Goal: Navigation & Orientation: Find specific page/section

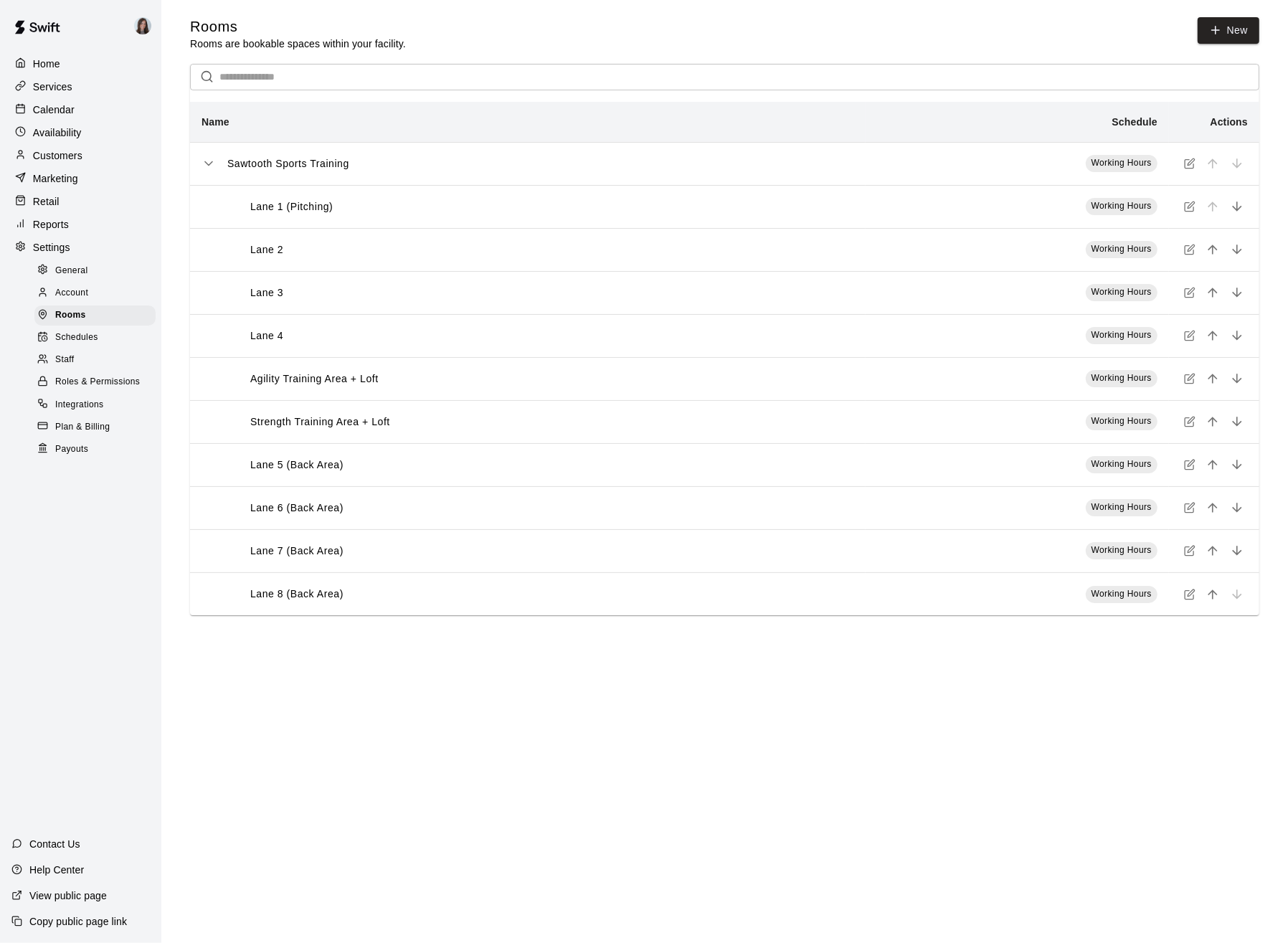
click at [337, 644] on html "Home Services Calendar Availability Customers Marketing Retail Reports Settings…" at bounding box center [644, 322] width 1288 height 644
click at [70, 288] on span "Account" at bounding box center [71, 293] width 33 height 15
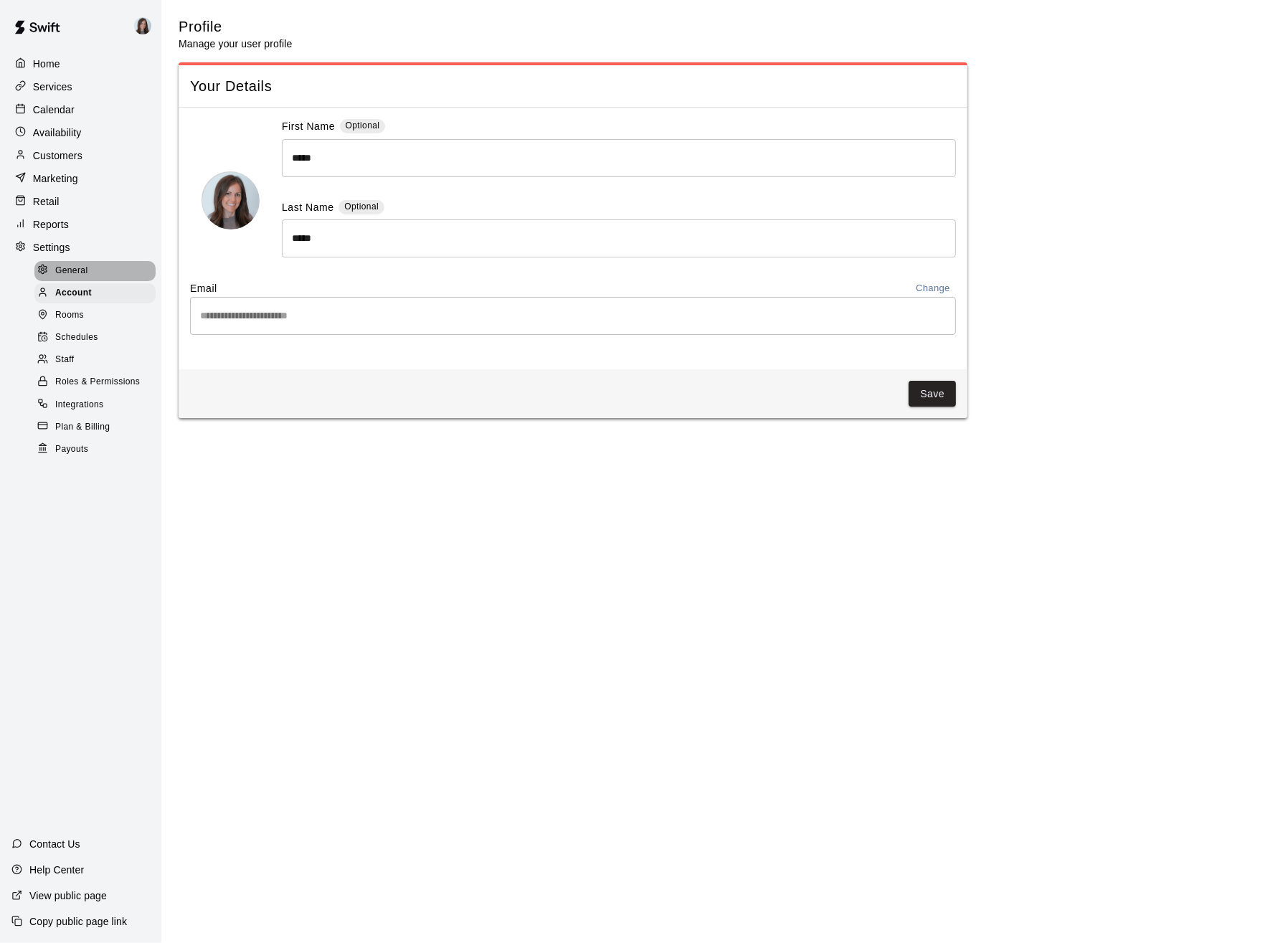
click at [68, 264] on span "General" at bounding box center [71, 271] width 33 height 15
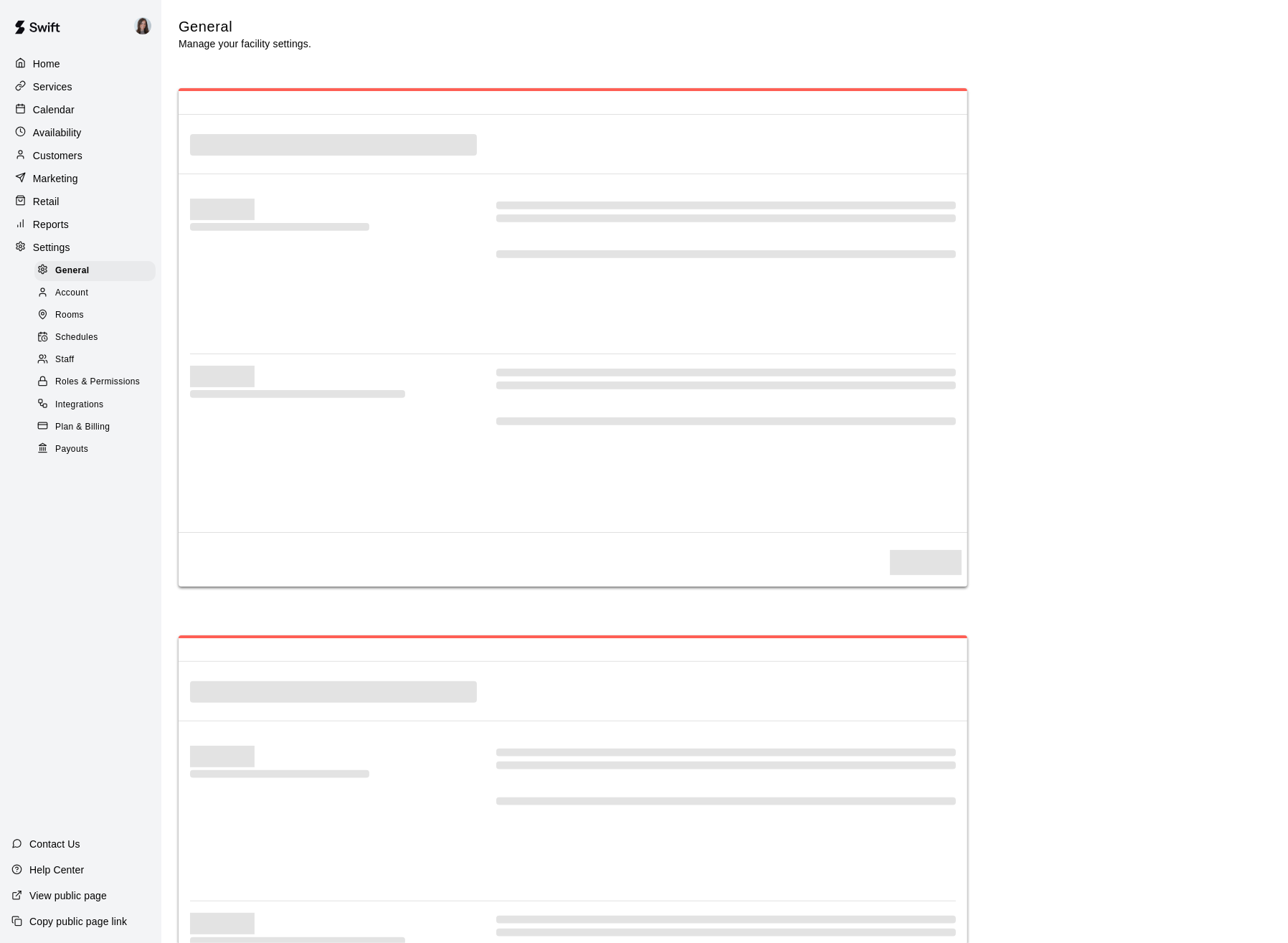
click at [56, 221] on p "Reports" at bounding box center [51, 224] width 36 height 15
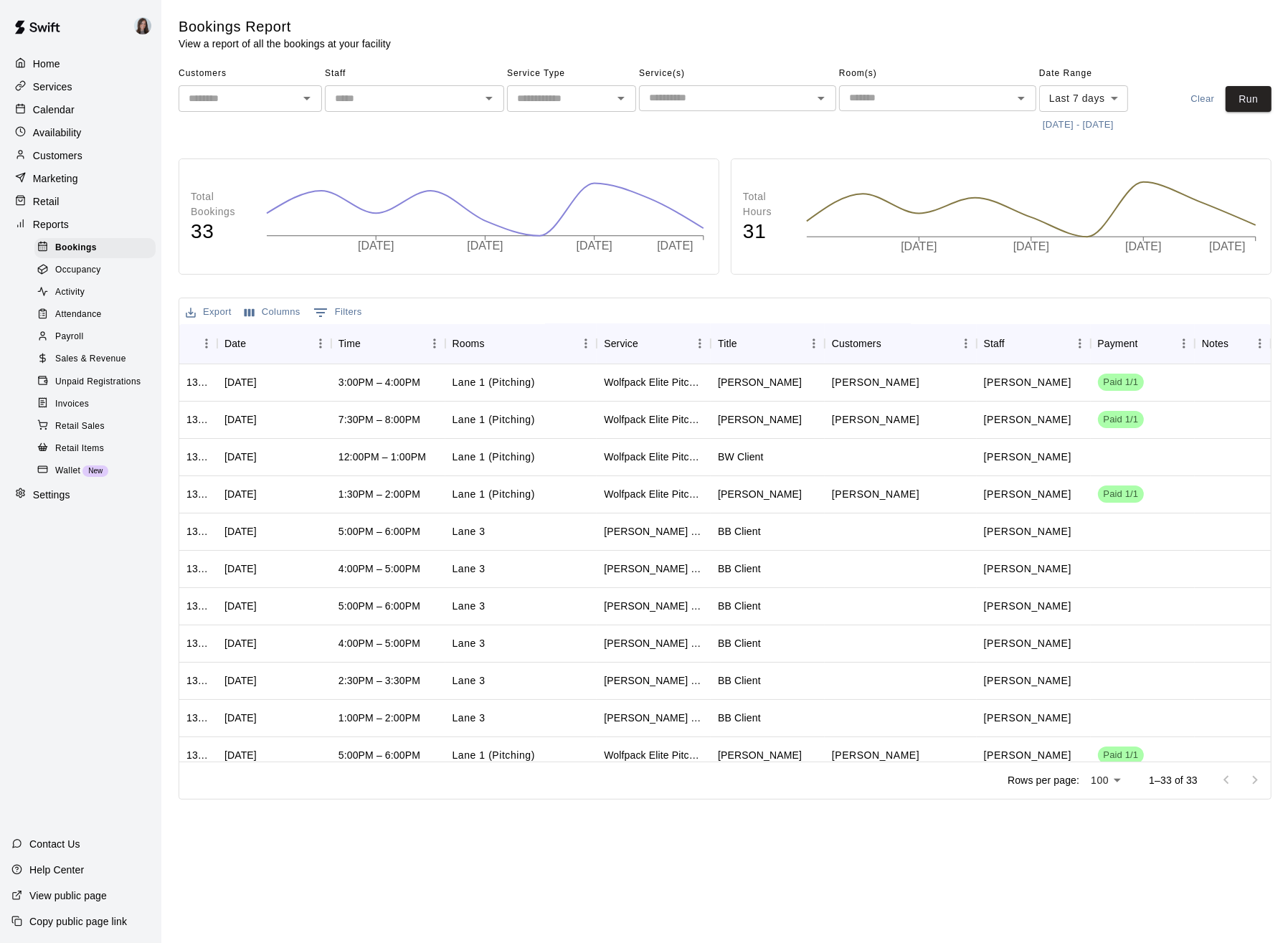
click at [76, 289] on span "Activity" at bounding box center [70, 292] width 29 height 15
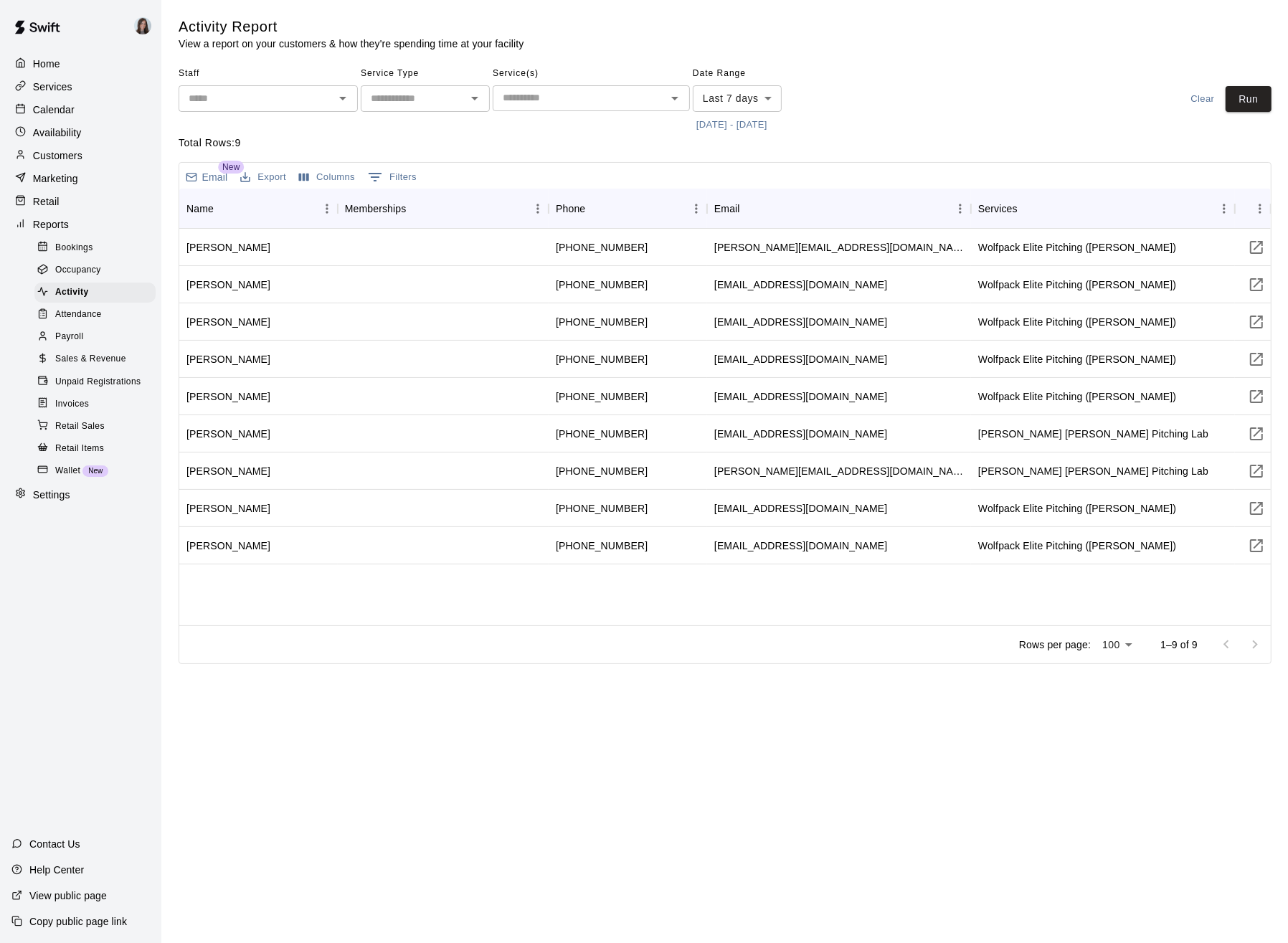
click at [77, 312] on span "Attendance" at bounding box center [78, 314] width 46 height 15
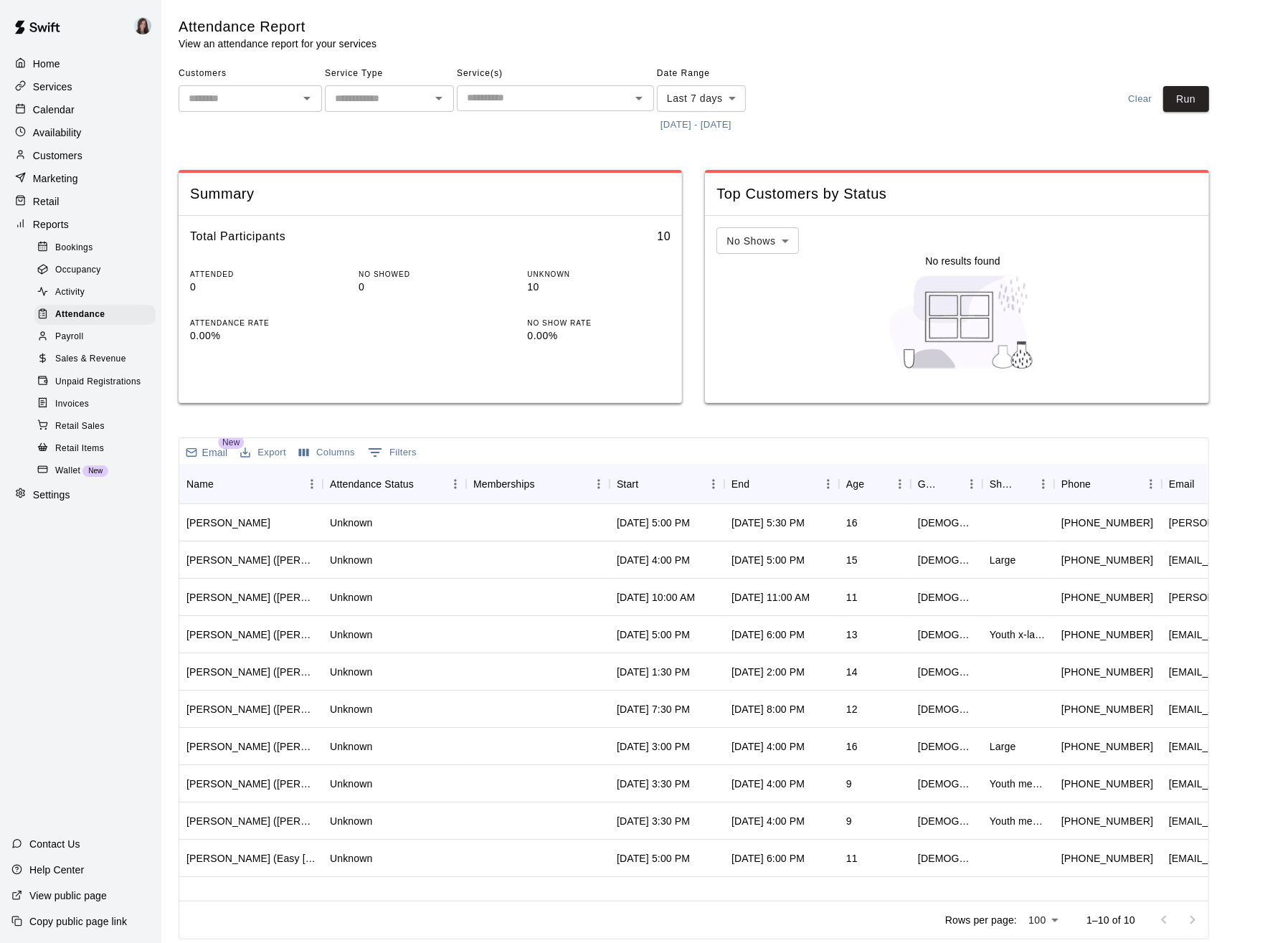
click at [83, 333] on div "Payroll" at bounding box center [94, 337] width 121 height 20
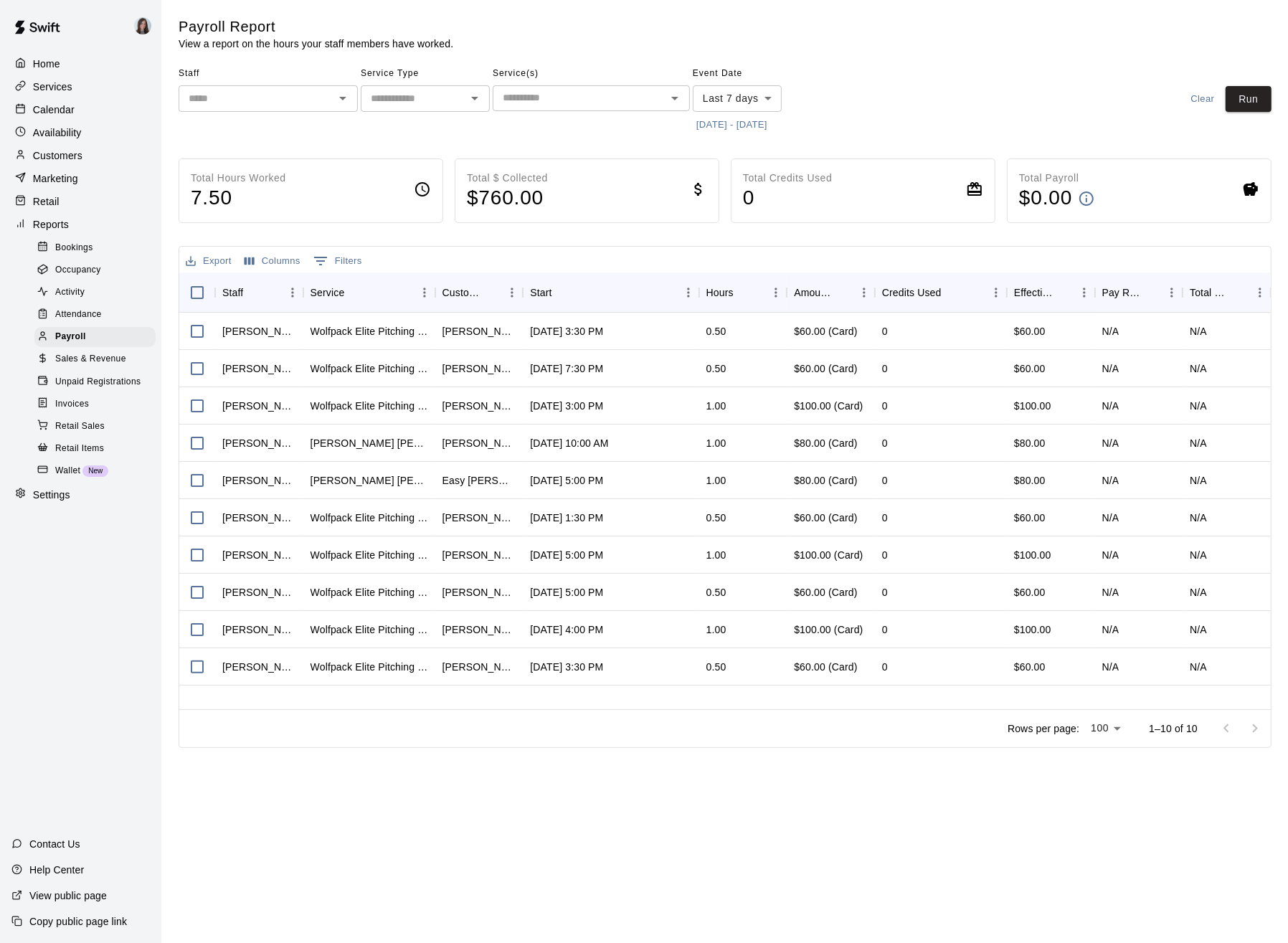
click at [293, 88] on div "​" at bounding box center [268, 98] width 179 height 27
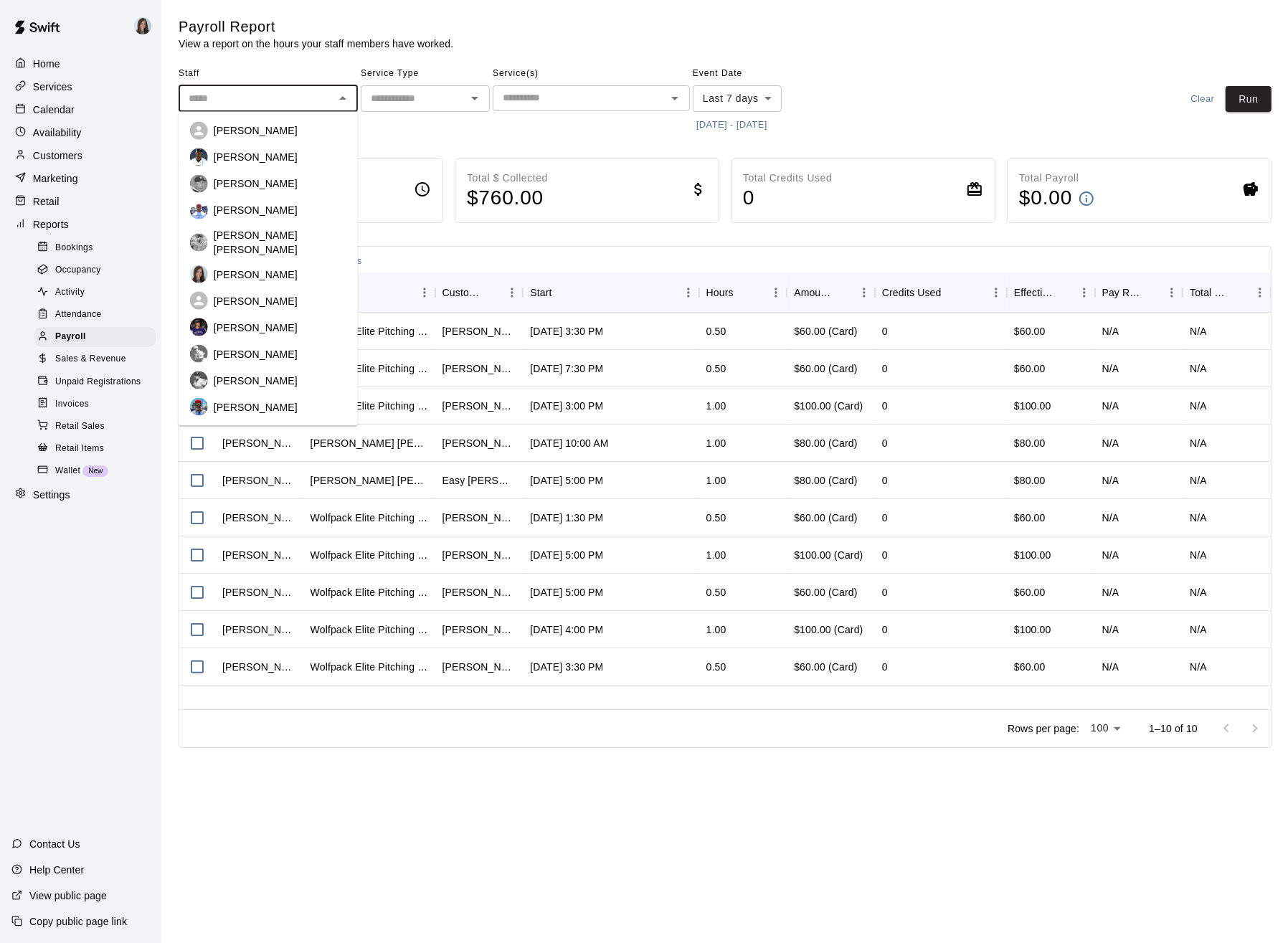
click at [249, 373] on p "[PERSON_NAME]" at bounding box center [256, 380] width 84 height 15
type input "**********"
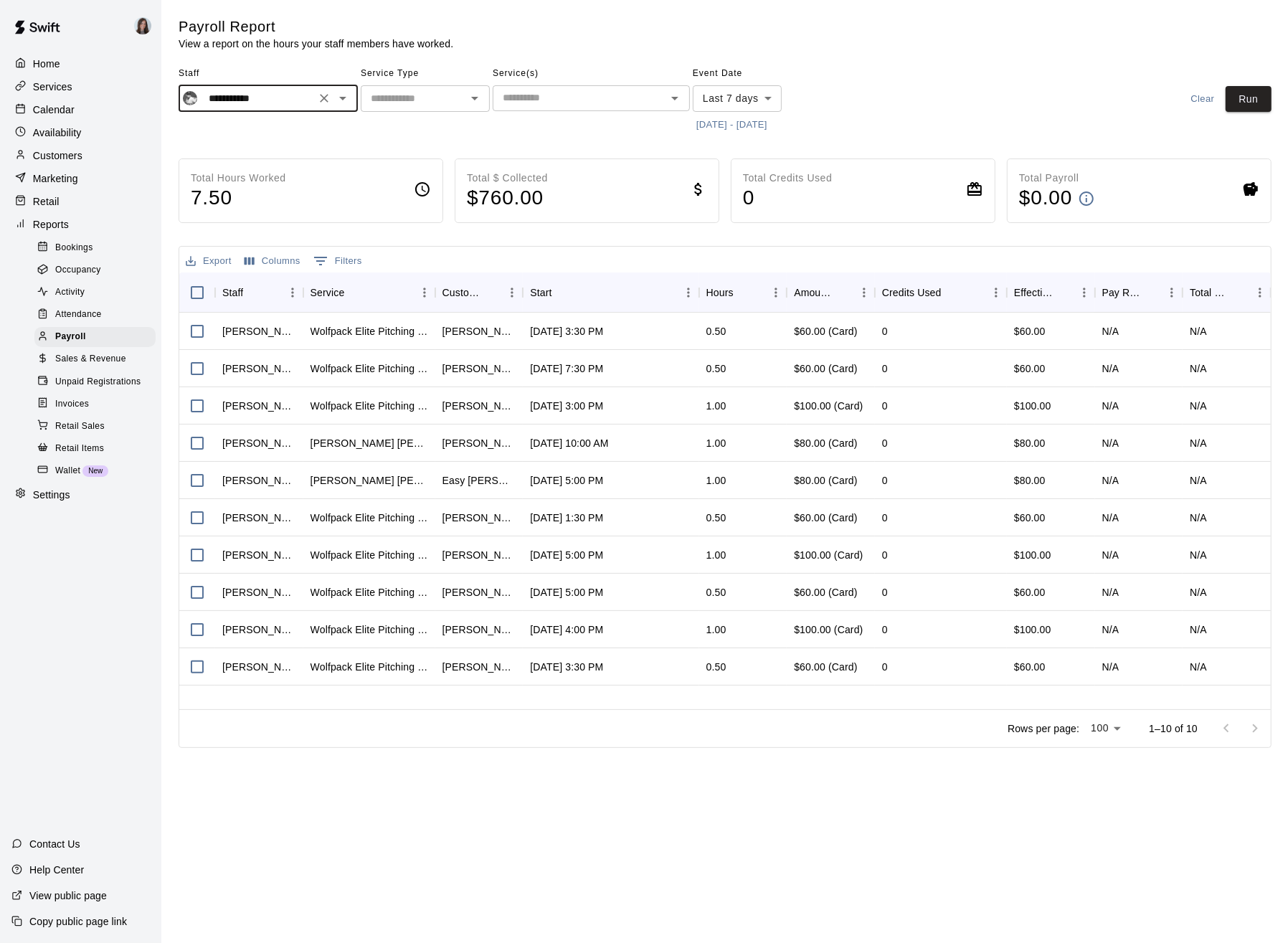
click at [732, 123] on button "[DATE] - [DATE]" at bounding box center [732, 125] width 78 height 22
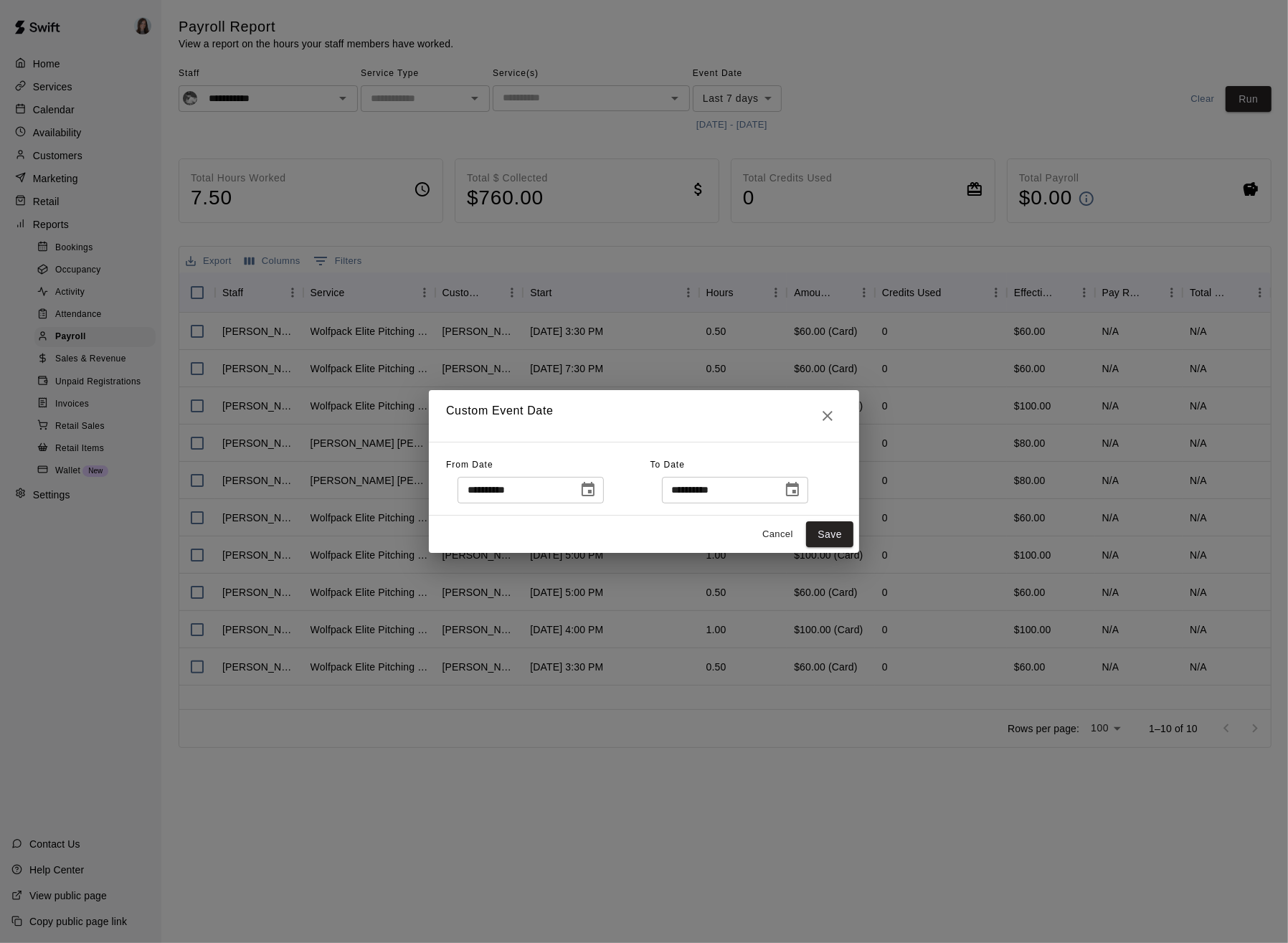
click at [878, 106] on div "**********" at bounding box center [644, 472] width 1288 height 943
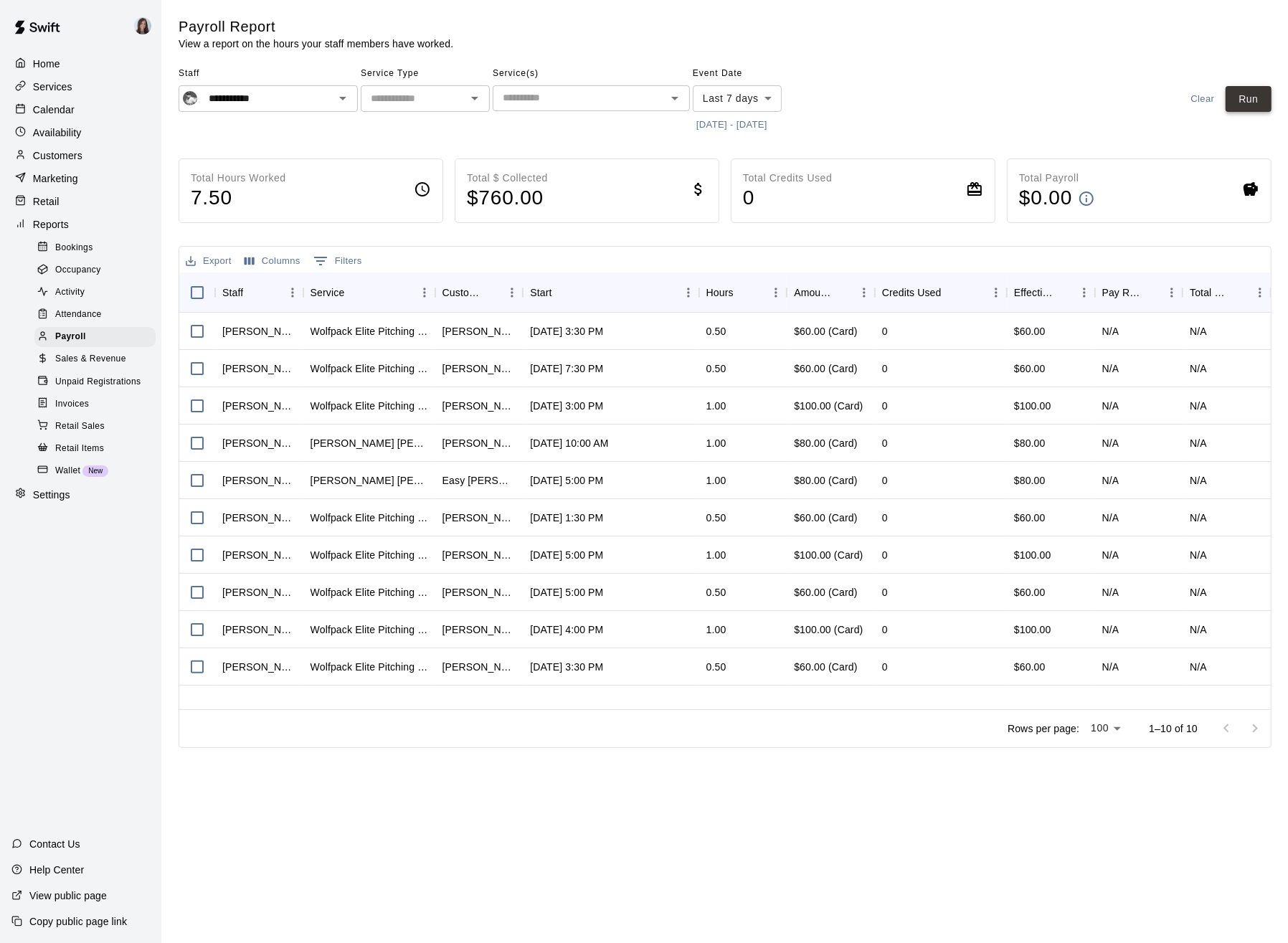
click at [1246, 97] on button "Run" at bounding box center [1248, 99] width 46 height 27
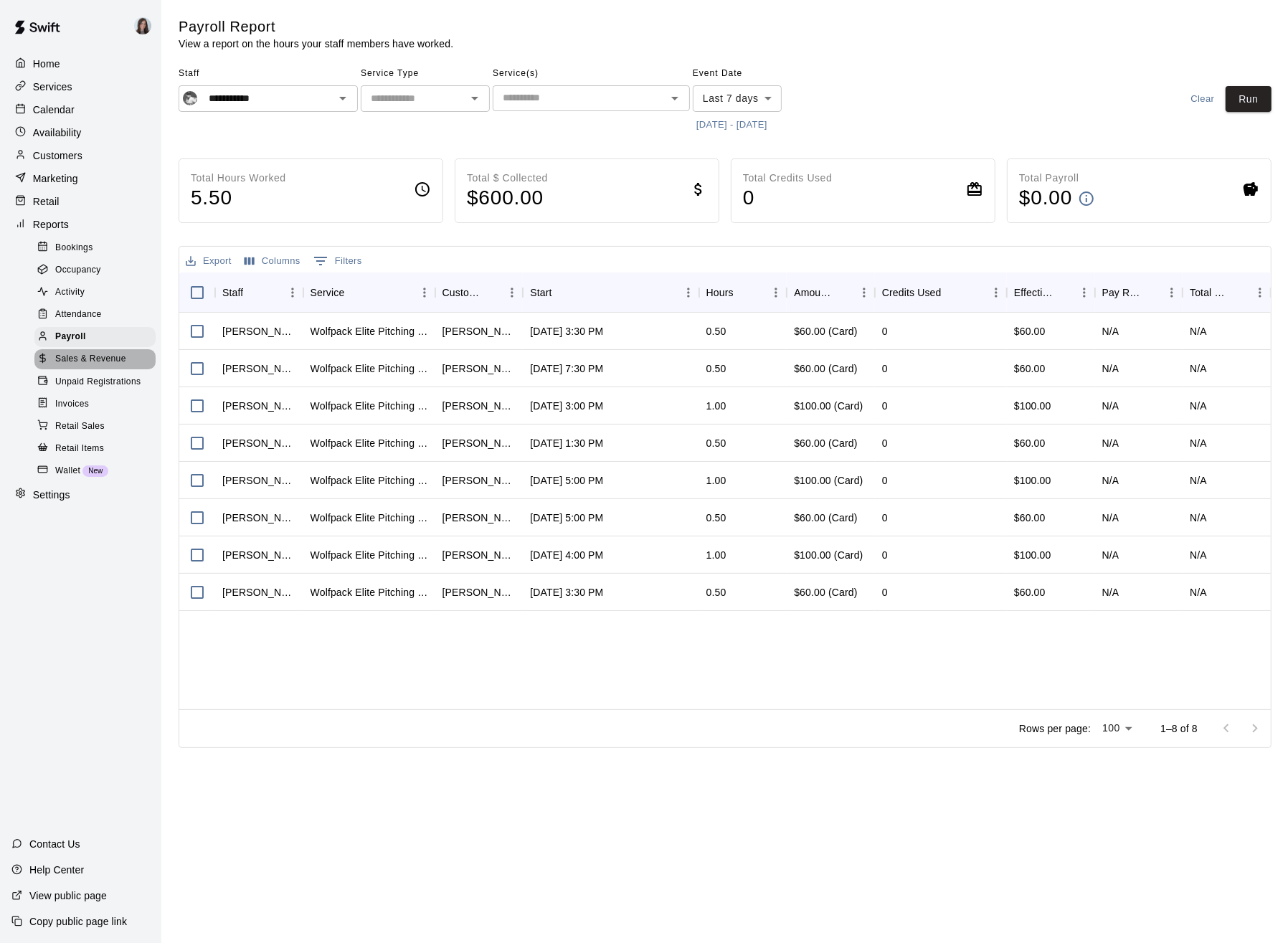
click at [70, 361] on span "Sales & Revenue" at bounding box center [90, 359] width 71 height 15
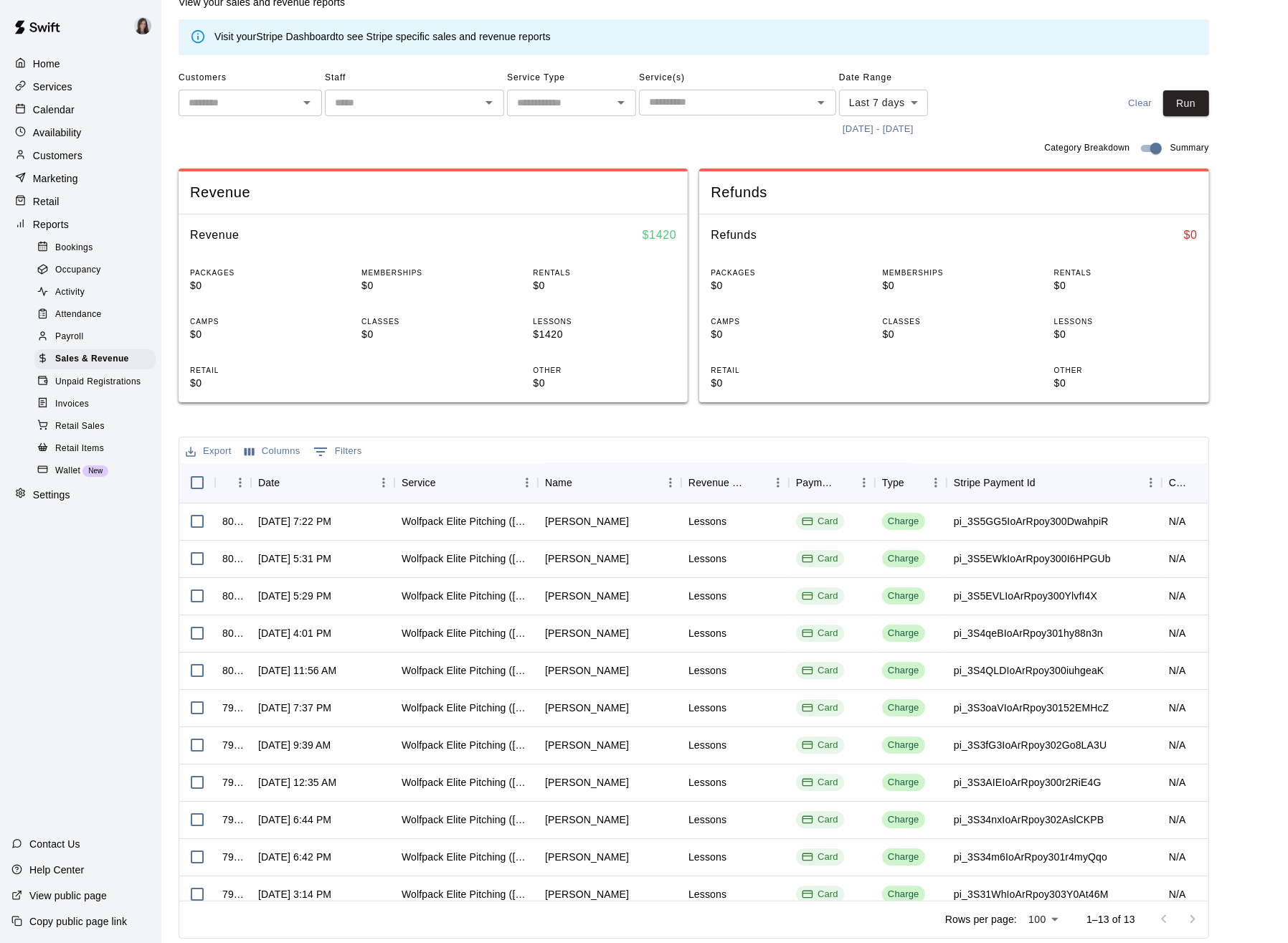
click at [94, 379] on span "Unpaid Registrations" at bounding box center [97, 382] width 85 height 15
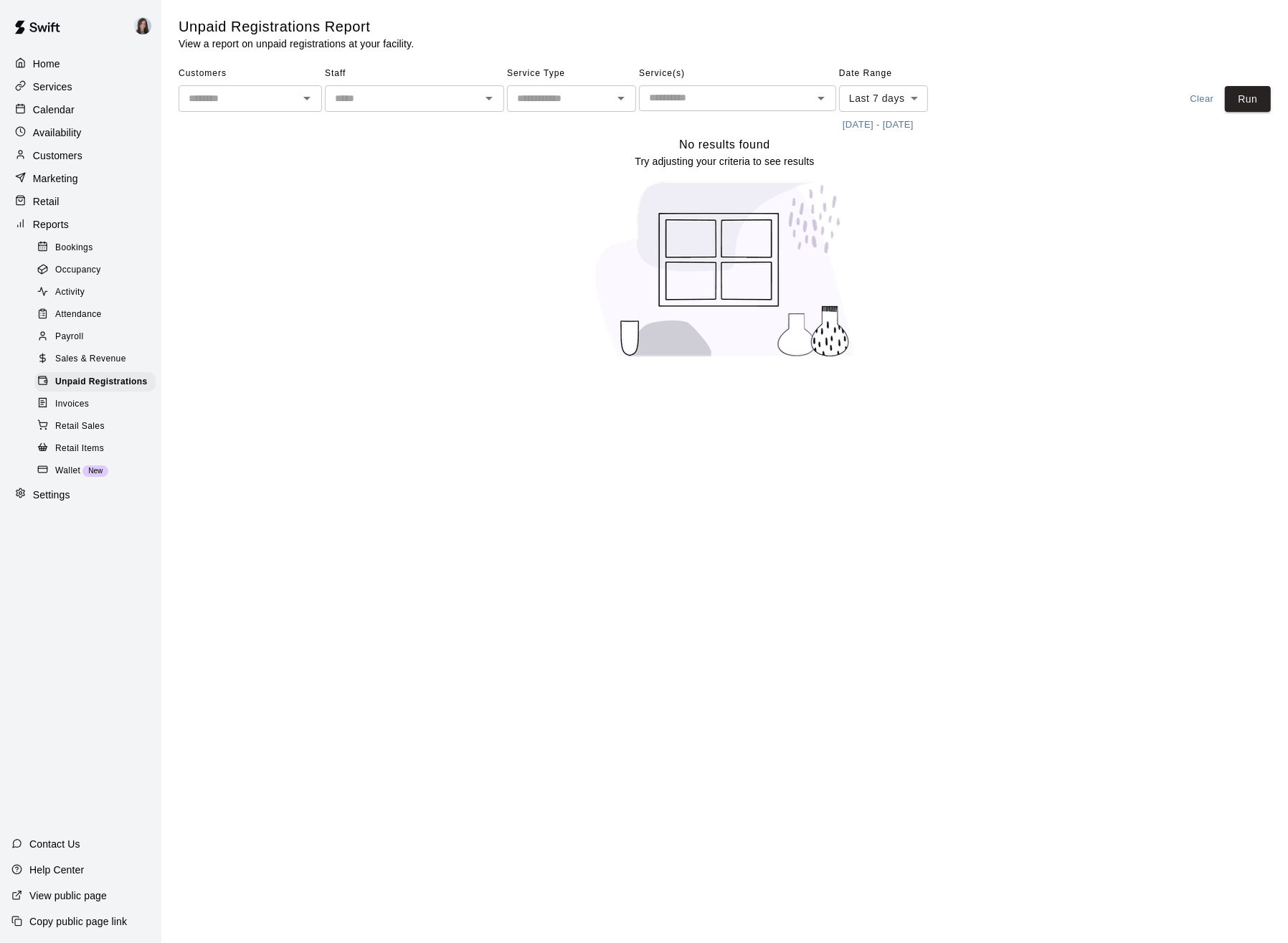
click at [73, 402] on span "Invoices" at bounding box center [71, 405] width 33 height 15
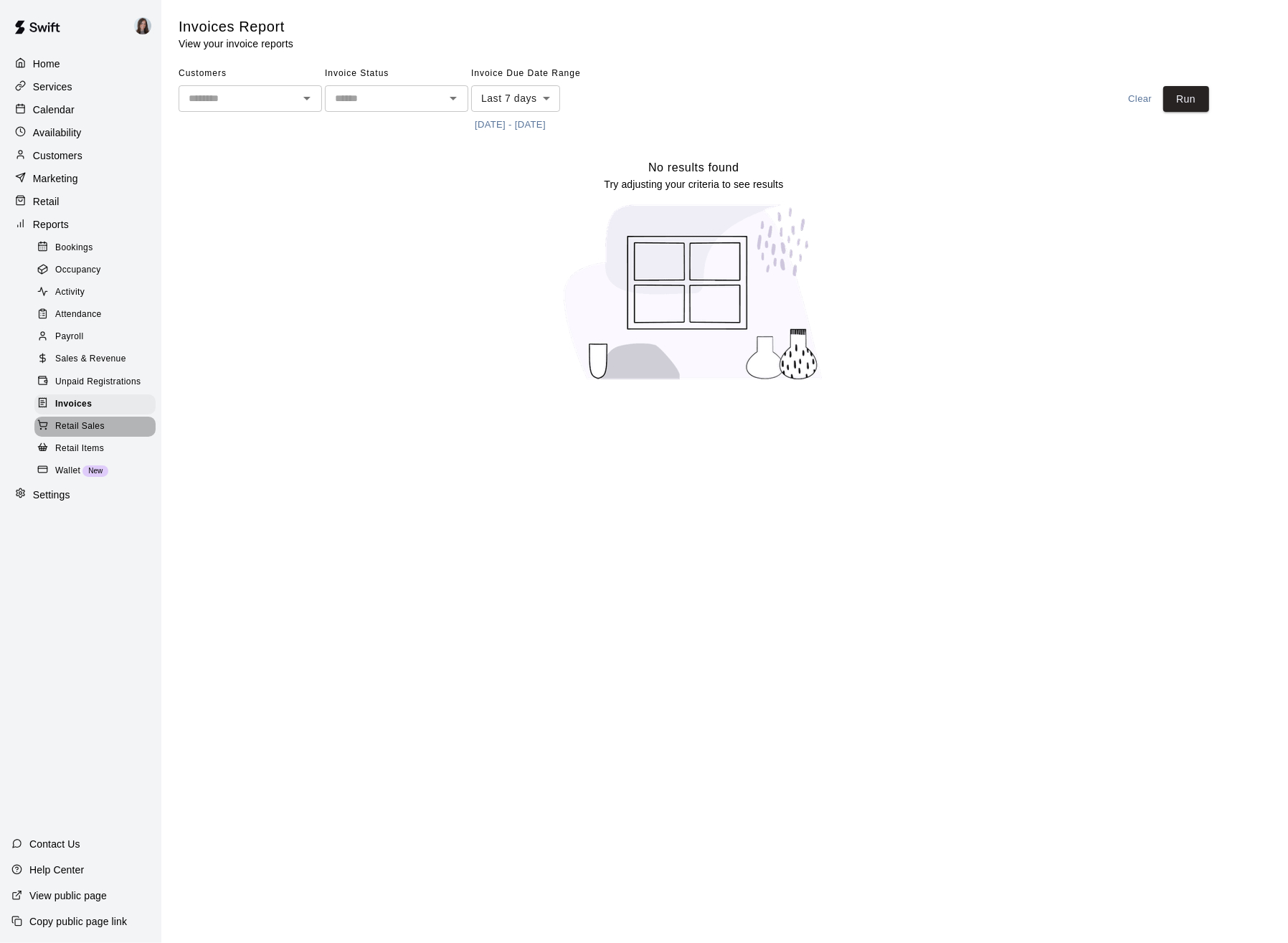
click at [81, 423] on span "Retail Sales" at bounding box center [80, 427] width 50 height 15
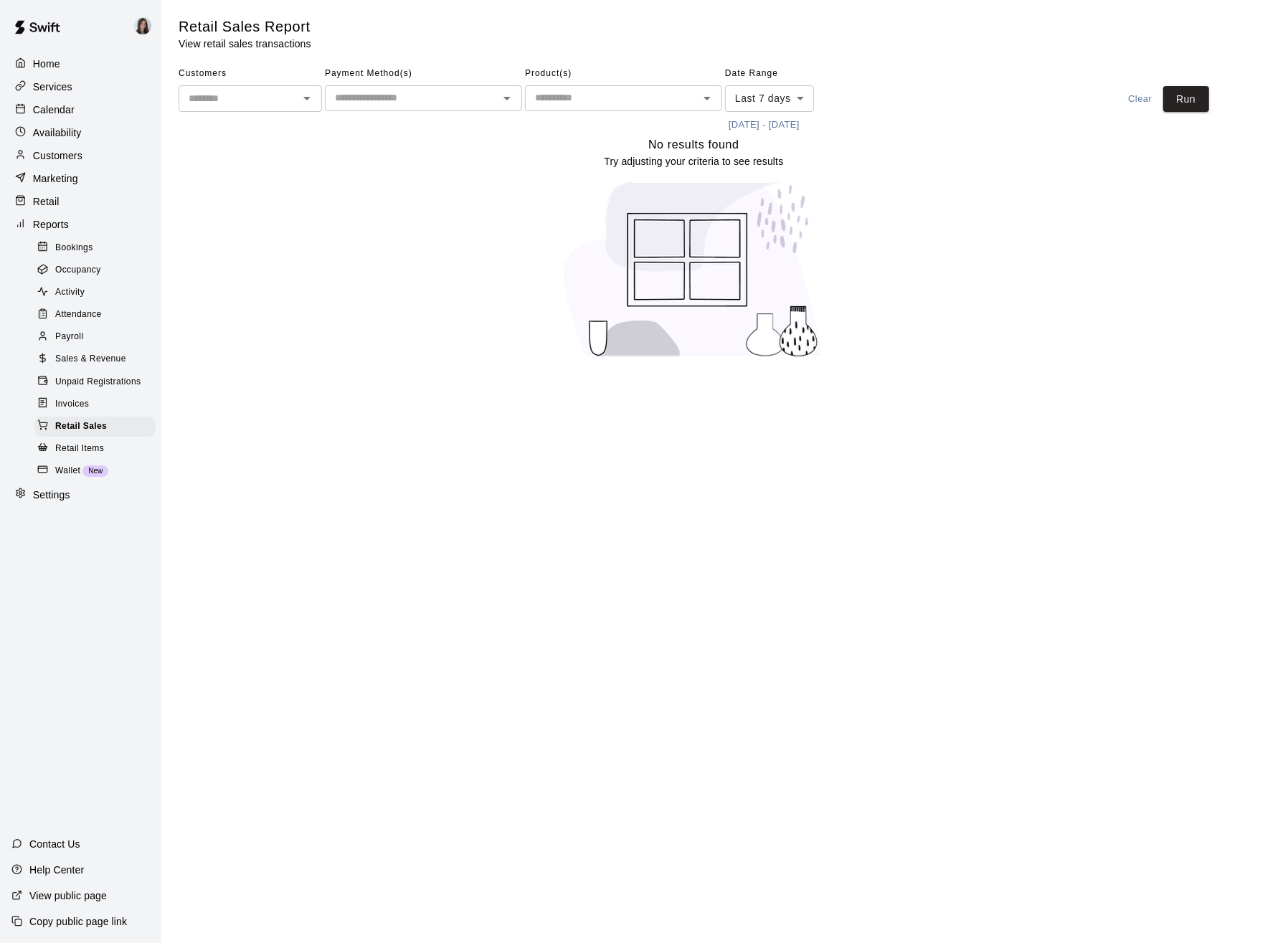
click at [90, 446] on span "Retail Items" at bounding box center [79, 448] width 49 height 15
click at [61, 467] on span "Wallet" at bounding box center [67, 471] width 25 height 15
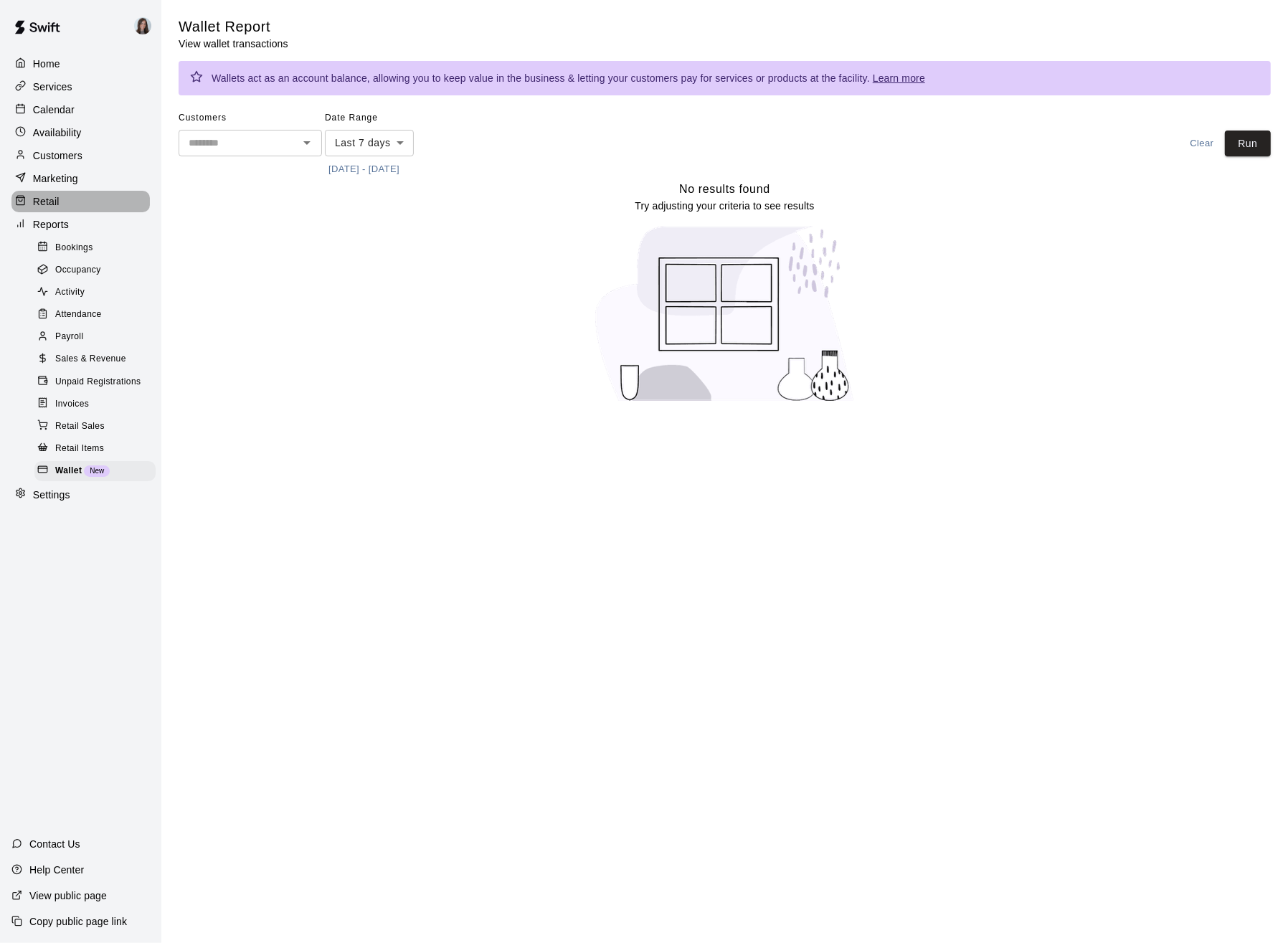
click at [58, 201] on p "Retail" at bounding box center [46, 201] width 27 height 15
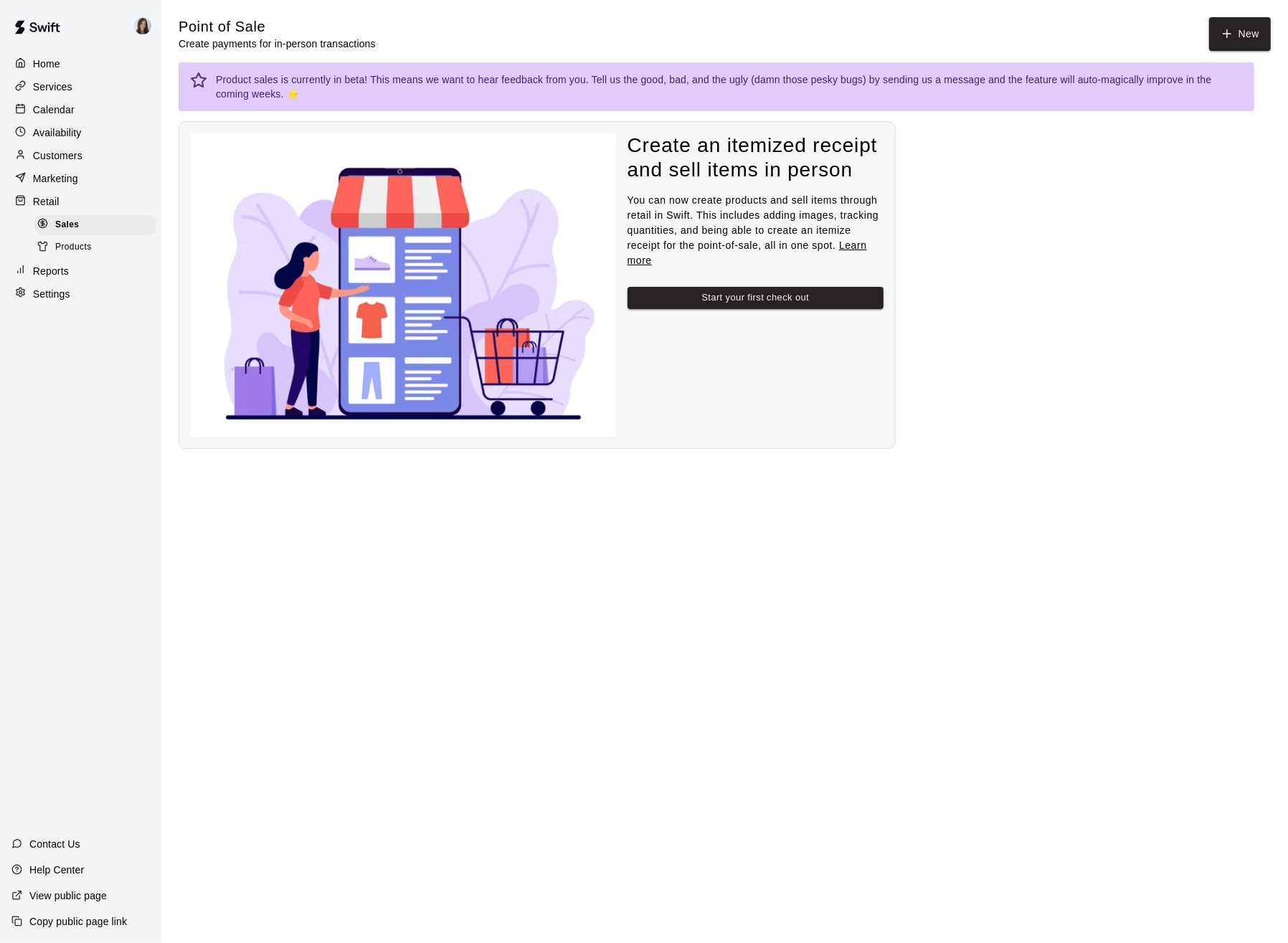
click at [36, 291] on p "Settings" at bounding box center [51, 294] width 37 height 15
select select "**"
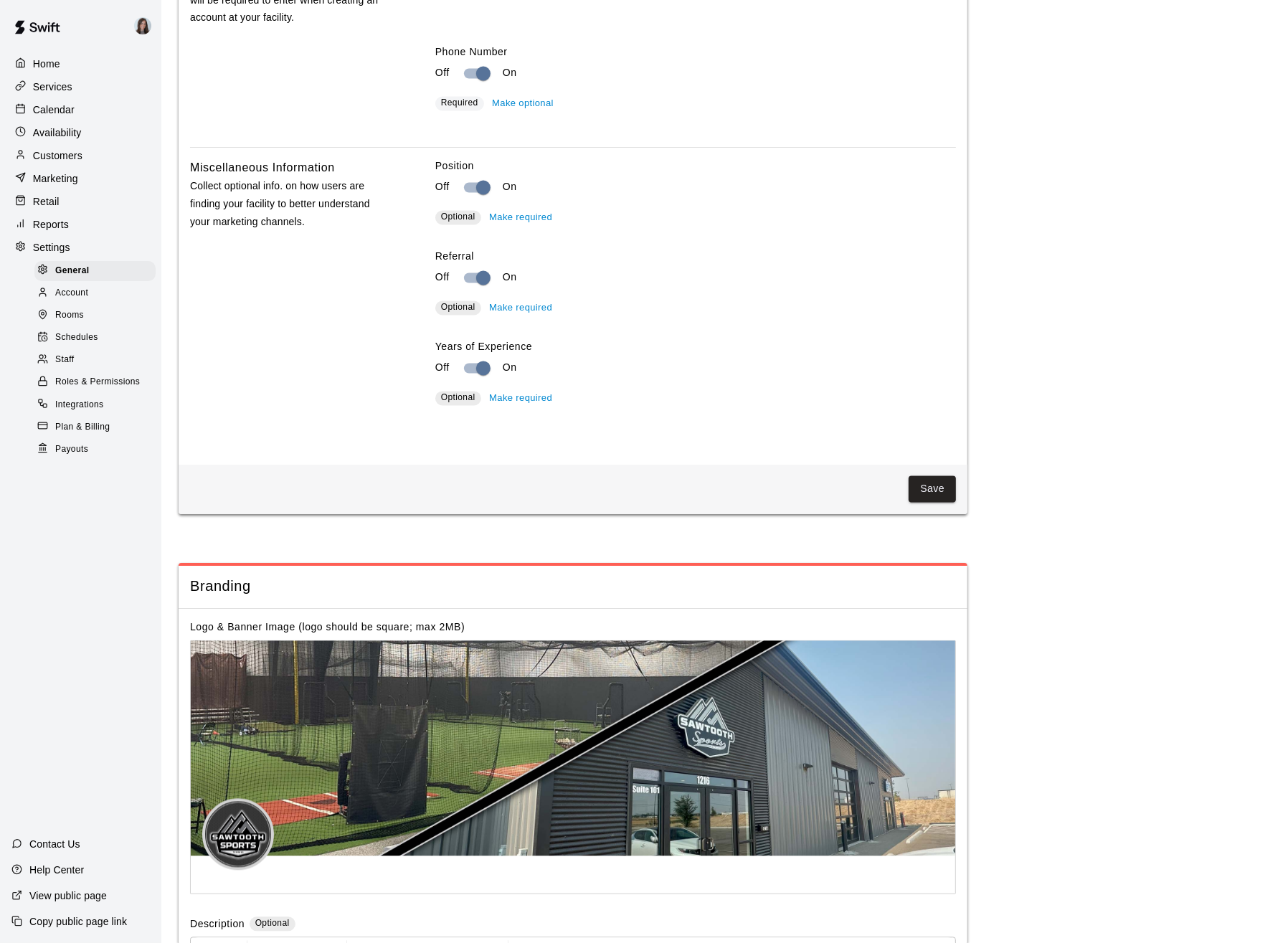
scroll to position [2717, 0]
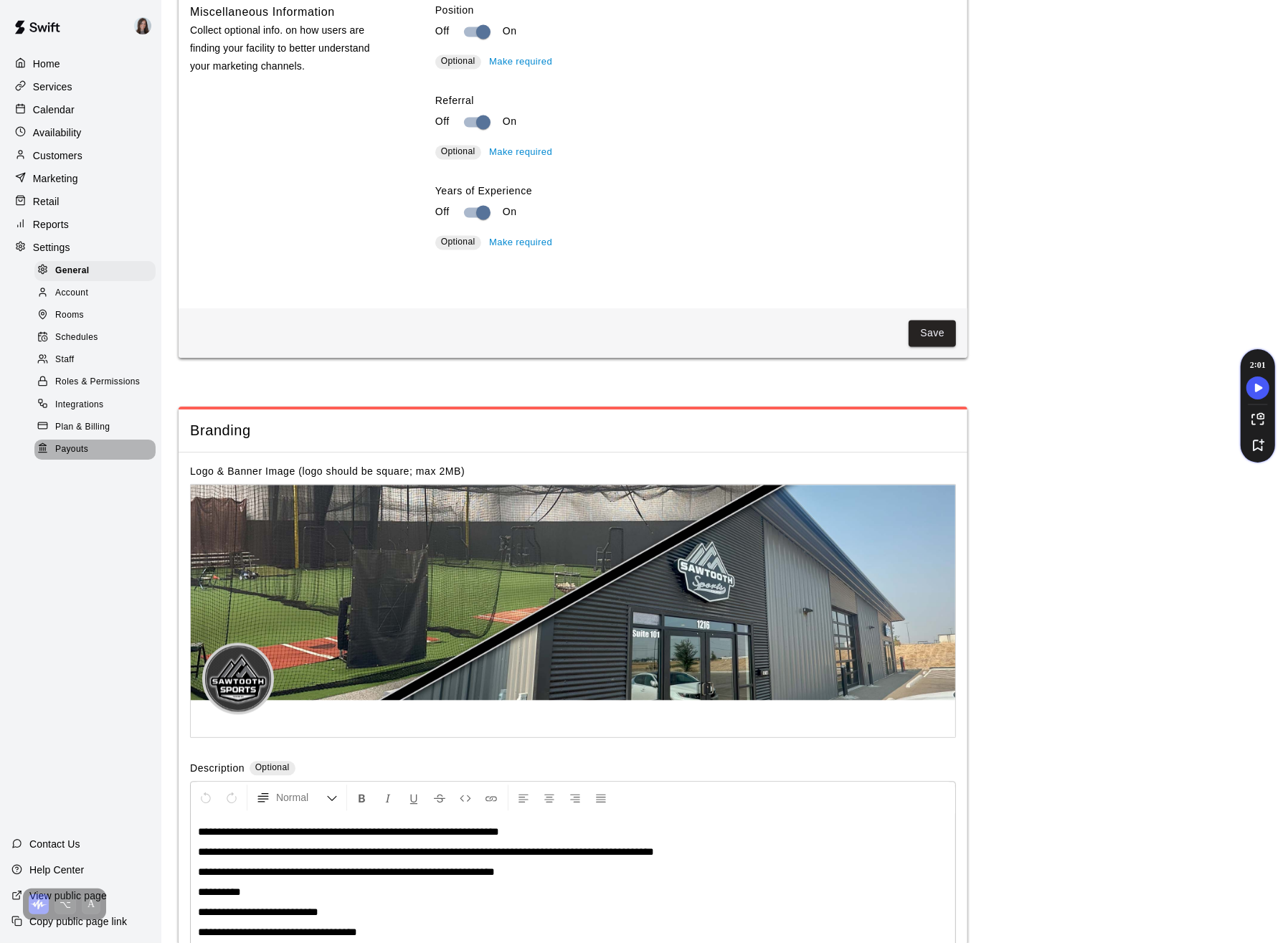
click at [55, 444] on span "Payouts" at bounding box center [71, 449] width 33 height 15
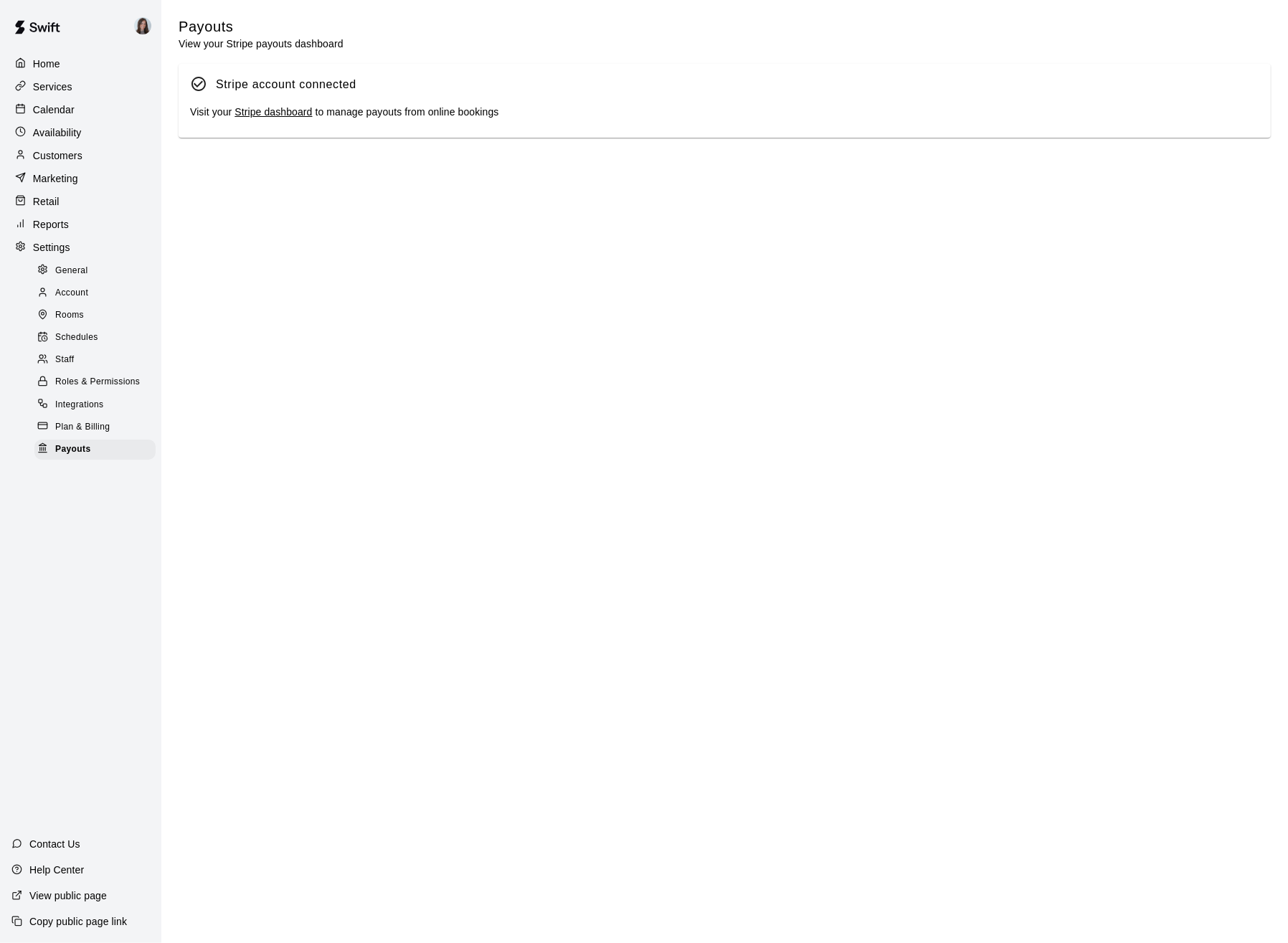
click at [88, 421] on span "Plan & Billing" at bounding box center [82, 427] width 54 height 15
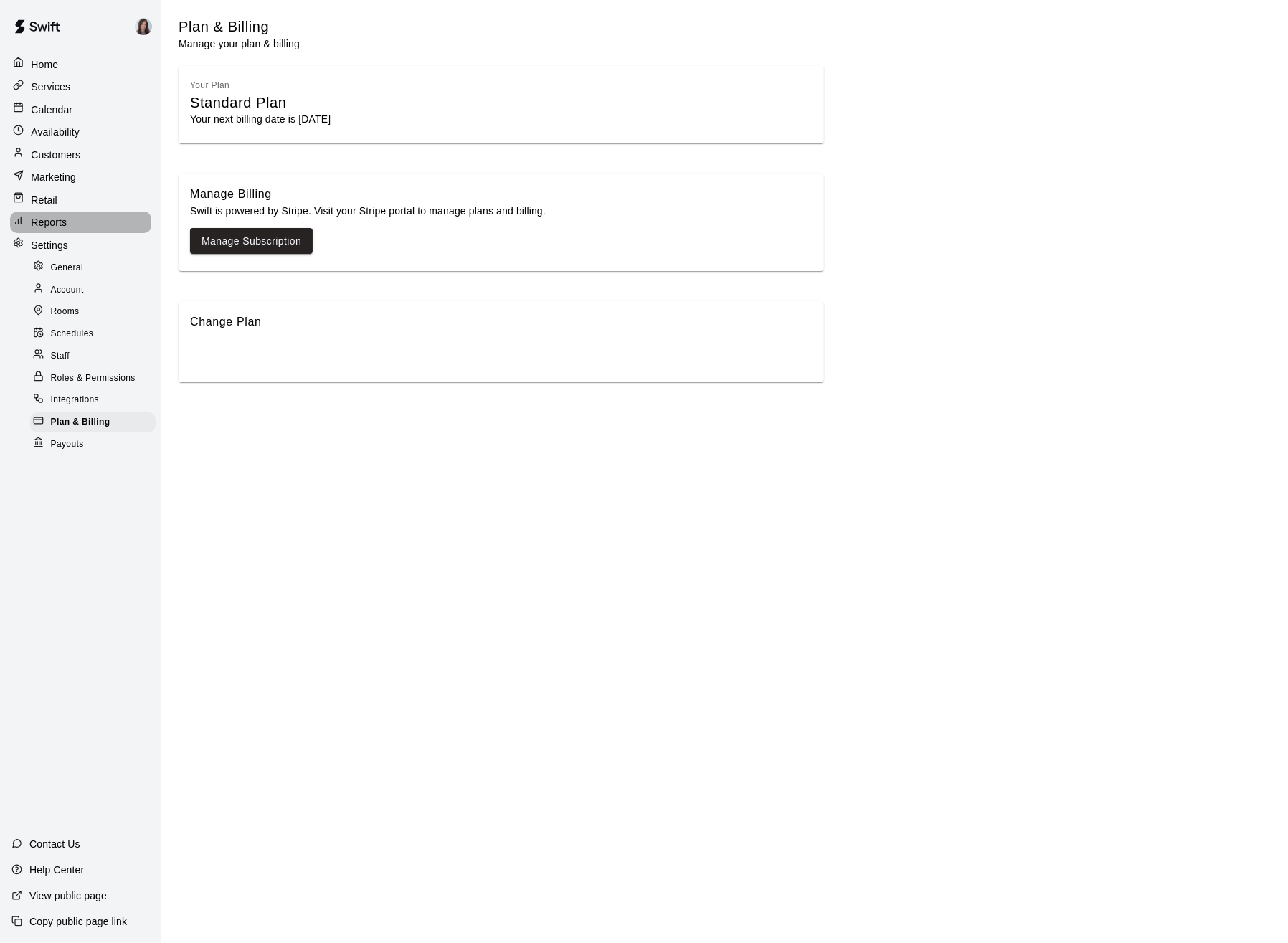
click at [50, 222] on p "Reports" at bounding box center [49, 222] width 36 height 15
